Goal: Unclear

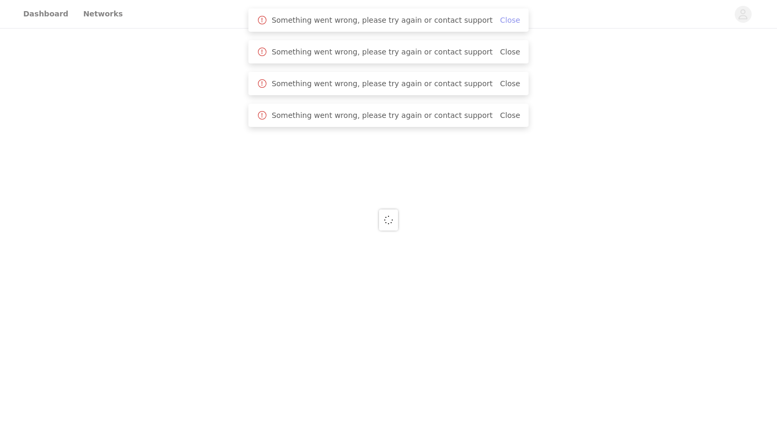
click at [503, 20] on link "Close" at bounding box center [510, 20] width 20 height 8
click at [503, 21] on link "Close" at bounding box center [510, 20] width 20 height 8
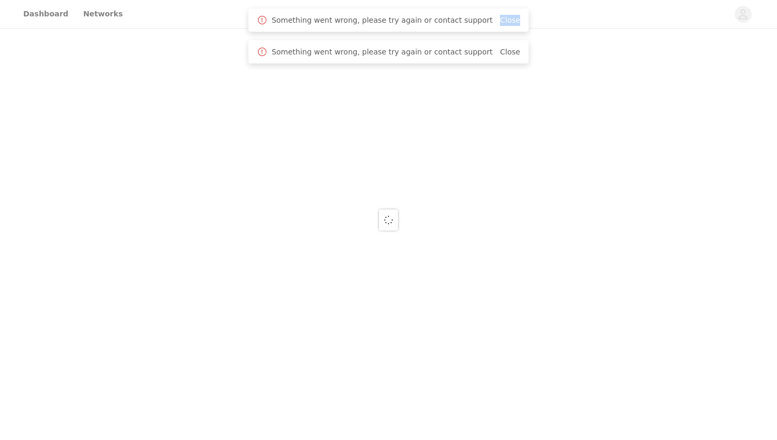
click at [503, 21] on link "Close" at bounding box center [510, 20] width 20 height 8
